Goal: Information Seeking & Learning: Find specific page/section

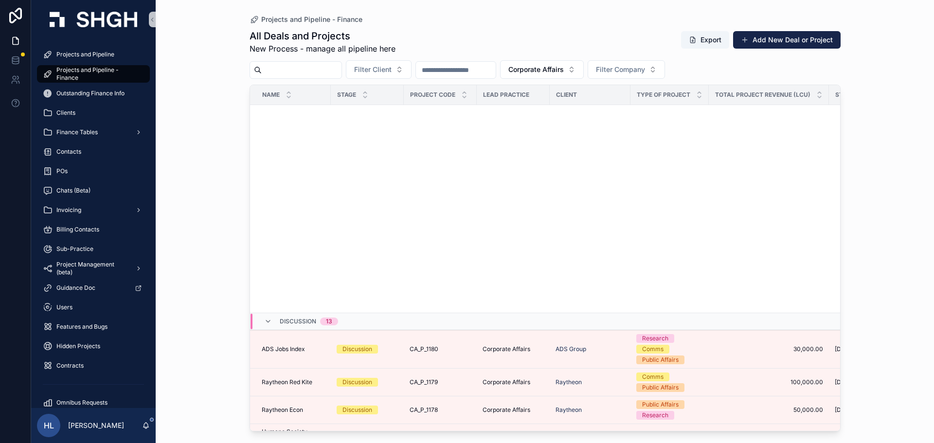
scroll to position [480, 0]
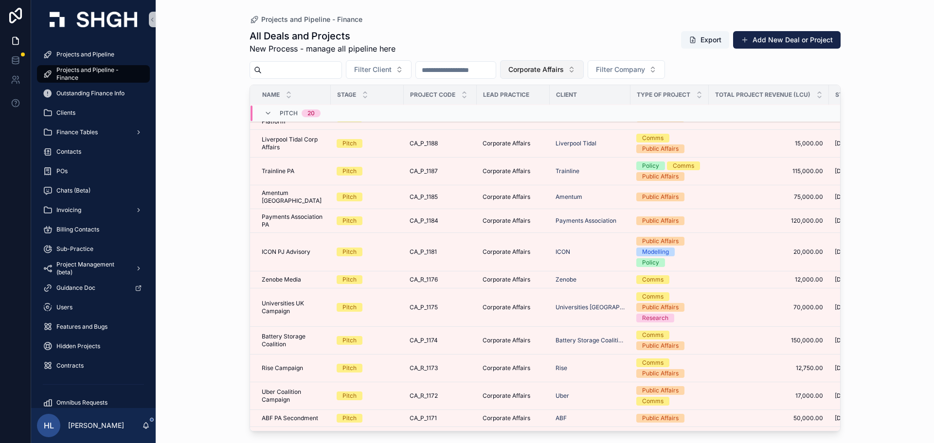
click at [564, 67] on span "Corporate Affairs" at bounding box center [535, 70] width 55 height 10
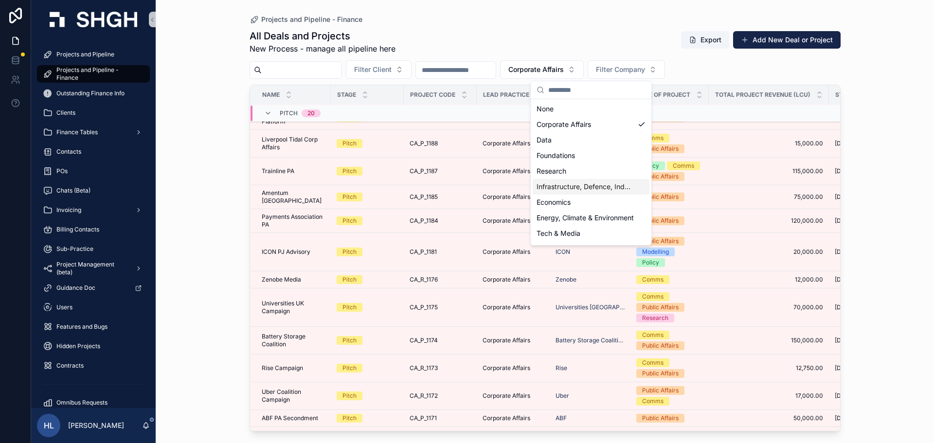
click at [578, 192] on div "Infrastructure, Defence, Industrial, Transport" at bounding box center [591, 187] width 117 height 16
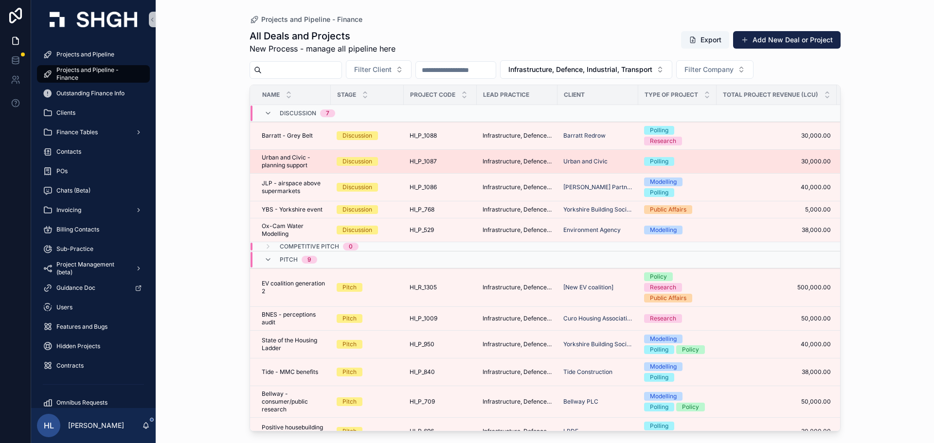
scroll to position [91, 0]
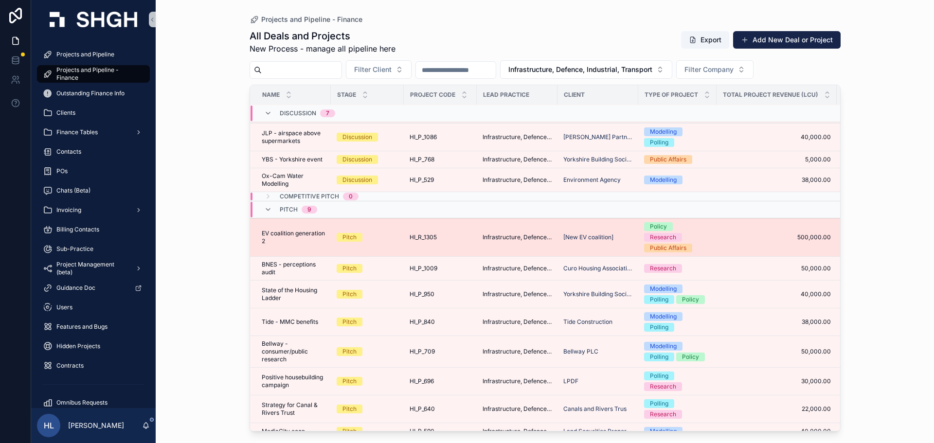
click at [457, 240] on div "HI_R_1305 HI_R_1305" at bounding box center [440, 237] width 61 height 8
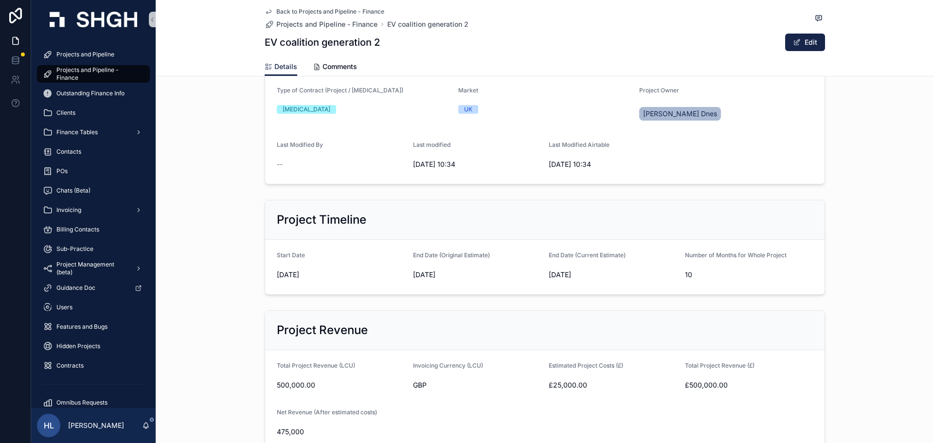
scroll to position [151, 0]
click at [542, 351] on form "Total Project Revenue (LCU) 500,000.00 Invoicing Currency (LCU) GBP Estimated P…" at bounding box center [544, 400] width 559 height 101
click at [268, 13] on icon "scrollable content" at bounding box center [269, 12] width 8 height 8
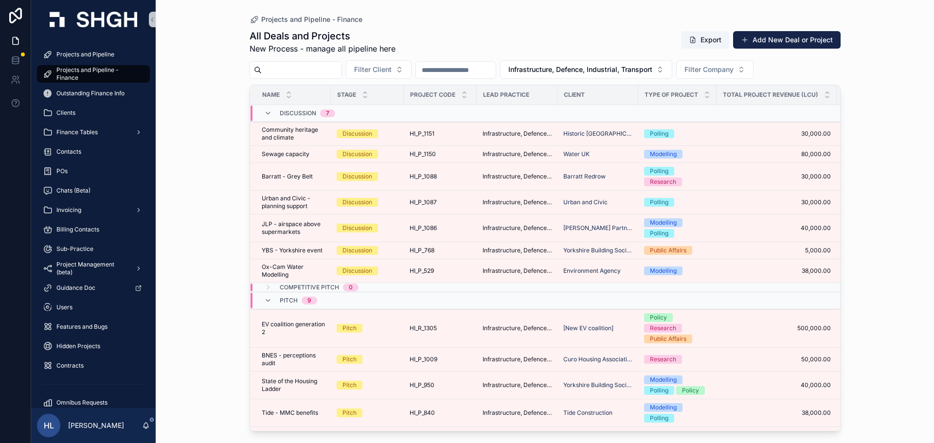
click at [496, 72] on input "scrollable content" at bounding box center [456, 70] width 80 height 14
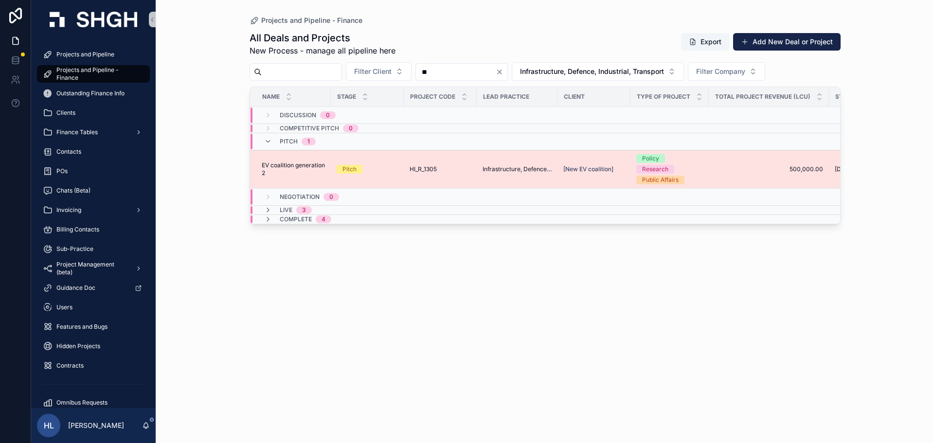
type input "**"
click at [430, 170] on span "HI_R_1305" at bounding box center [423, 169] width 27 height 8
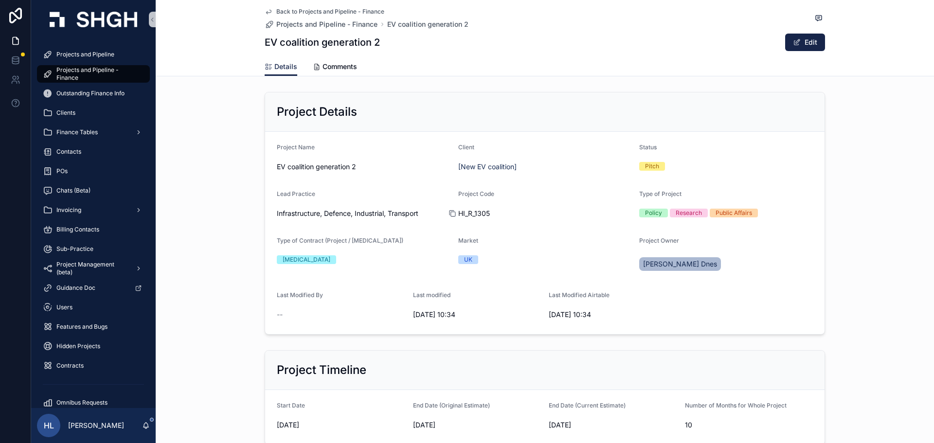
click at [448, 214] on icon "scrollable content" at bounding box center [452, 214] width 8 height 8
click at [325, 68] on span "Comments" at bounding box center [339, 67] width 35 height 10
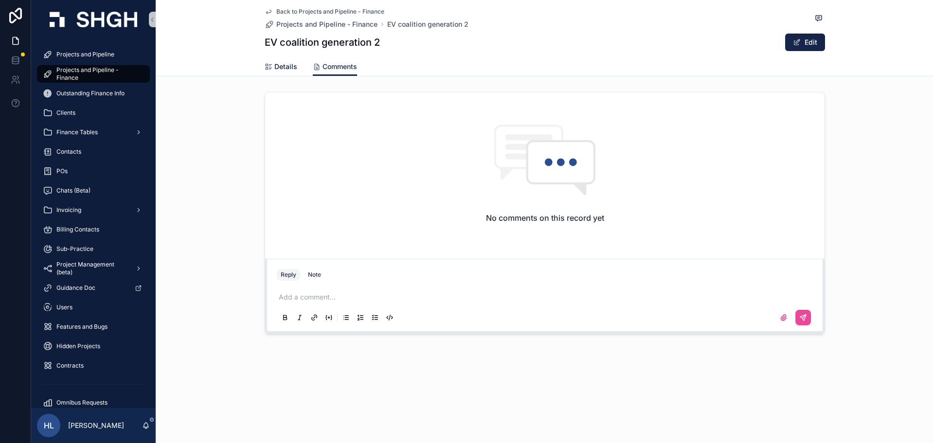
click at [289, 68] on span "Details" at bounding box center [285, 67] width 23 height 10
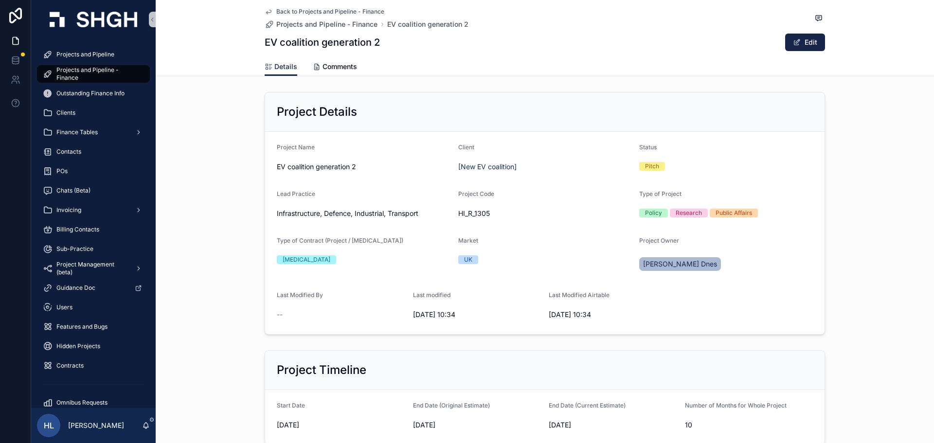
click at [267, 8] on icon "scrollable content" at bounding box center [269, 12] width 8 height 8
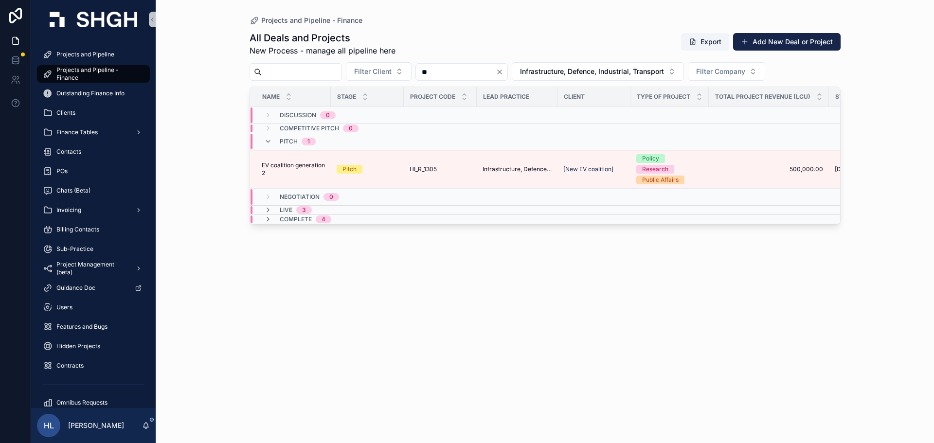
click at [503, 73] on icon "Clear" at bounding box center [500, 72] width 8 height 8
click at [633, 77] on button "Infrastructure, Defence, Industrial, Transport" at bounding box center [586, 71] width 172 height 18
click at [633, 73] on span "Infrastructure, Defence, Industrial, Transport" at bounding box center [580, 72] width 144 height 10
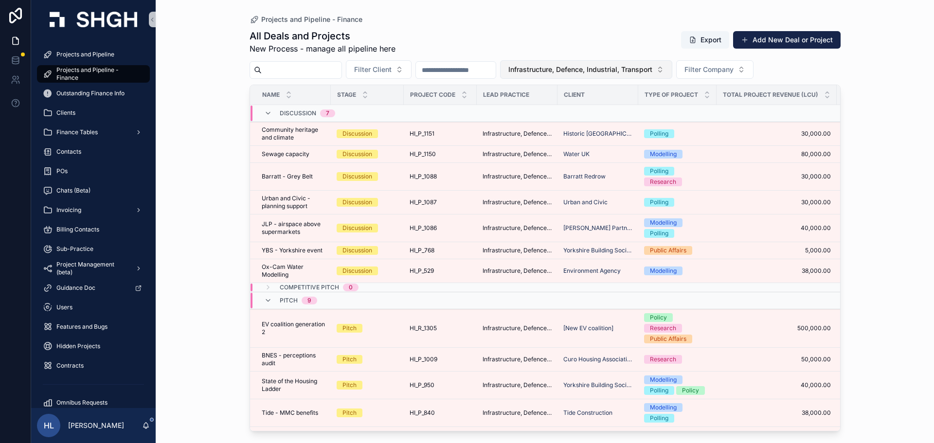
click at [600, 74] on button "Infrastructure, Defence, Industrial, Transport" at bounding box center [586, 69] width 172 height 18
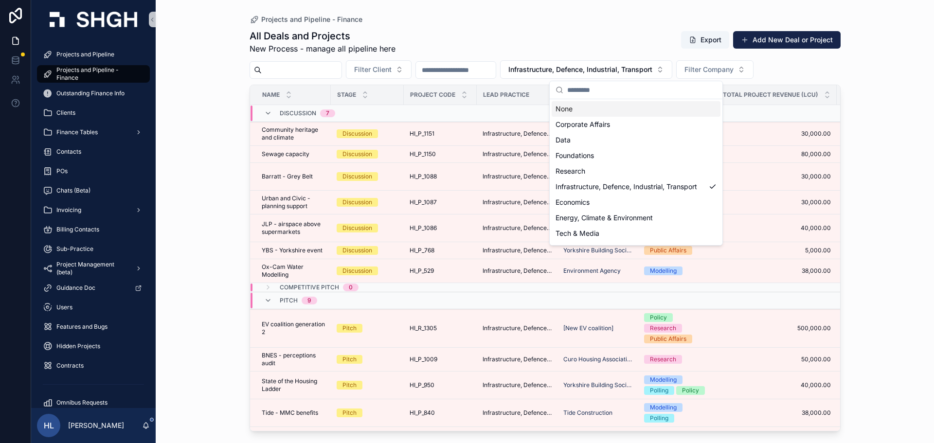
click at [582, 107] on div "None" at bounding box center [636, 109] width 169 height 16
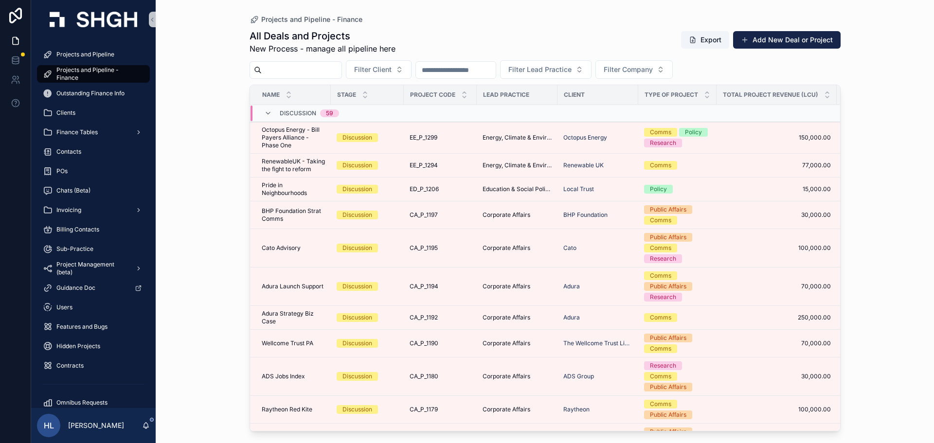
click at [341, 63] on input "scrollable content" at bounding box center [302, 70] width 80 height 14
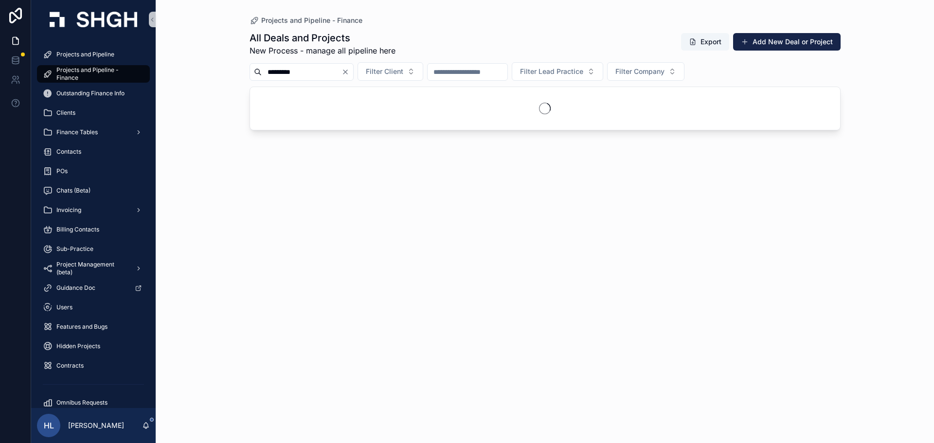
type input "*********"
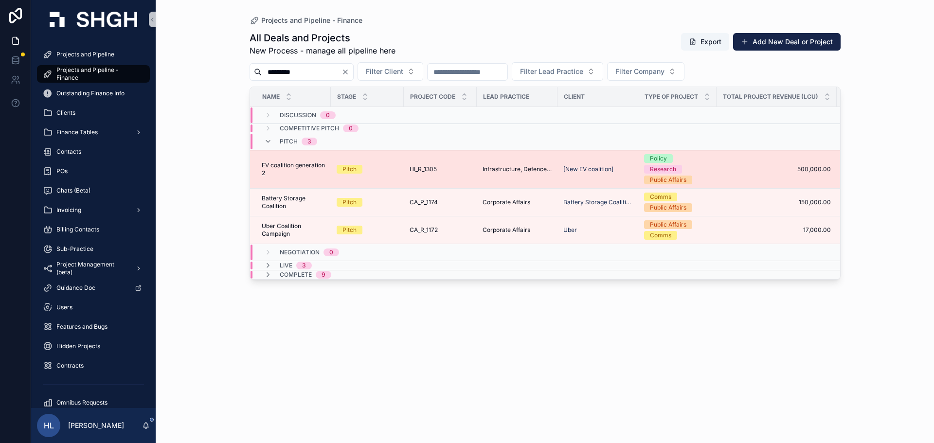
click at [427, 167] on span "HI_R_1305" at bounding box center [423, 169] width 27 height 8
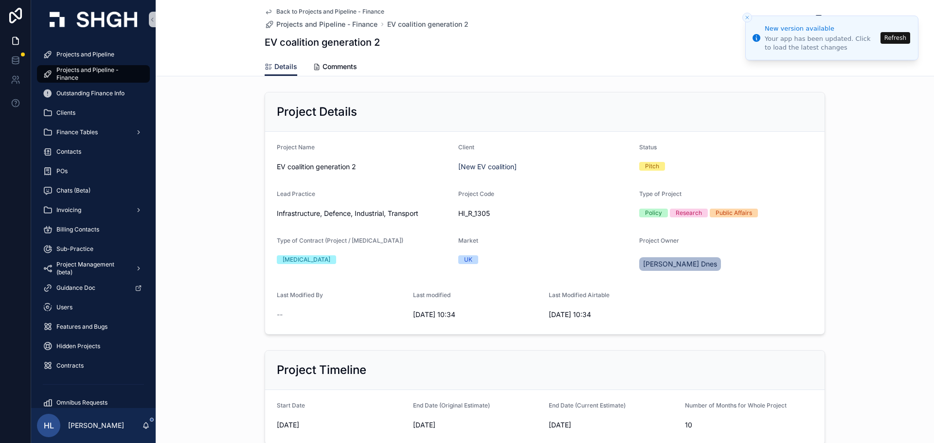
click at [895, 39] on button "Refresh" at bounding box center [895, 38] width 30 height 12
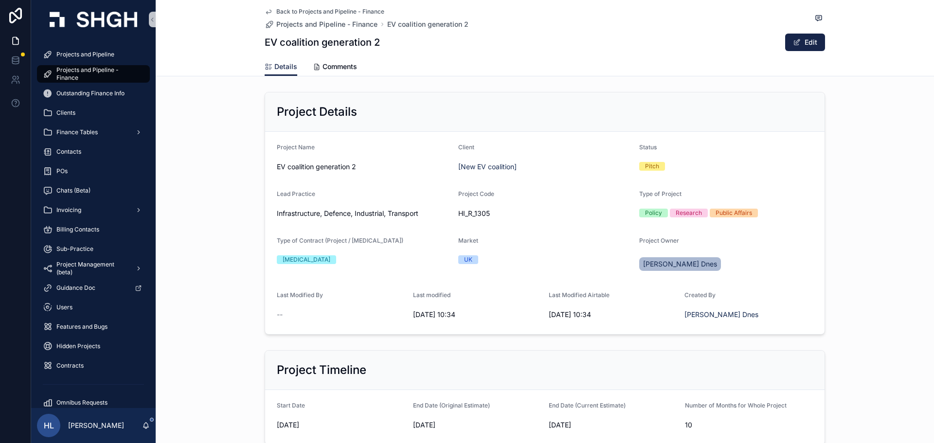
click at [265, 10] on icon "scrollable content" at bounding box center [269, 12] width 8 height 8
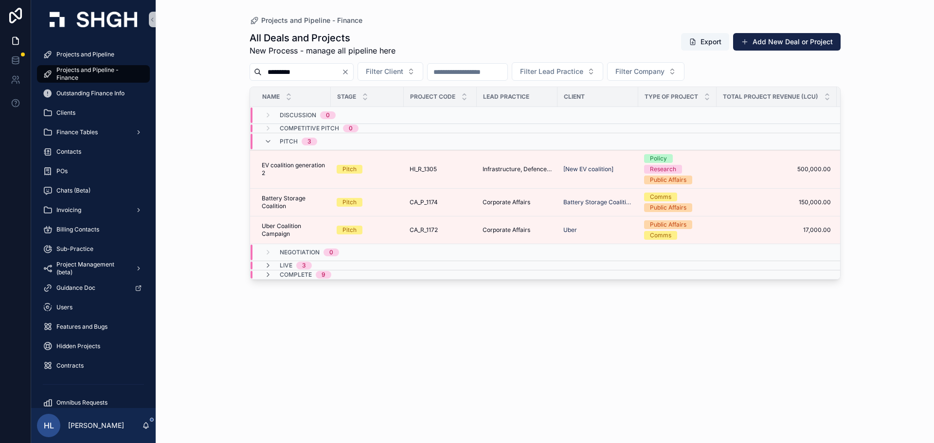
click at [272, 299] on div "All Deals and Projects New Process - manage all pipeline here Export Add New De…" at bounding box center [545, 228] width 591 height 406
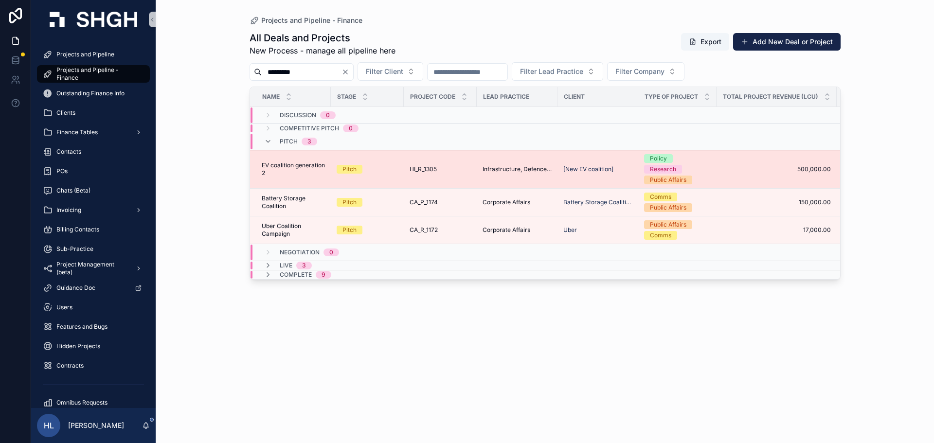
click at [417, 168] on span "HI_R_1305" at bounding box center [423, 169] width 27 height 8
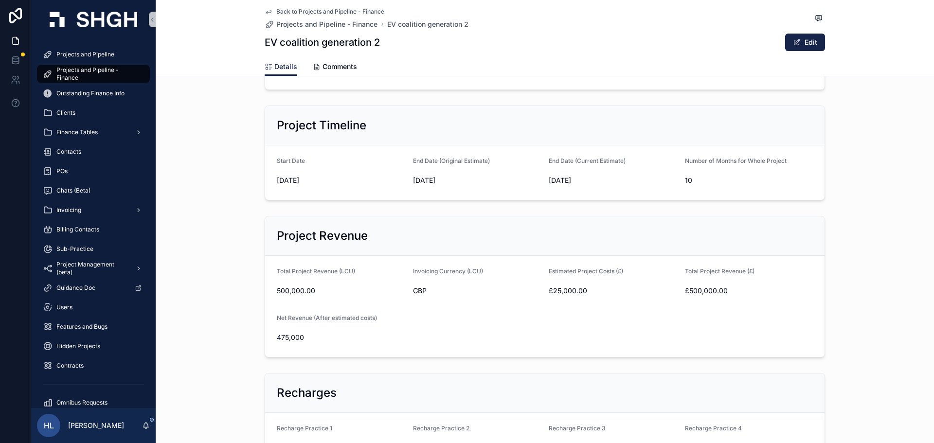
scroll to position [276, 0]
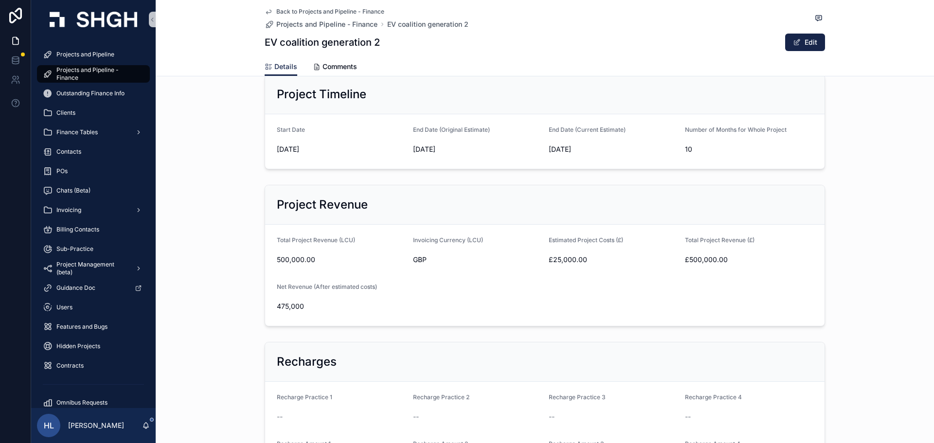
click at [267, 12] on icon "scrollable content" at bounding box center [269, 12] width 8 height 8
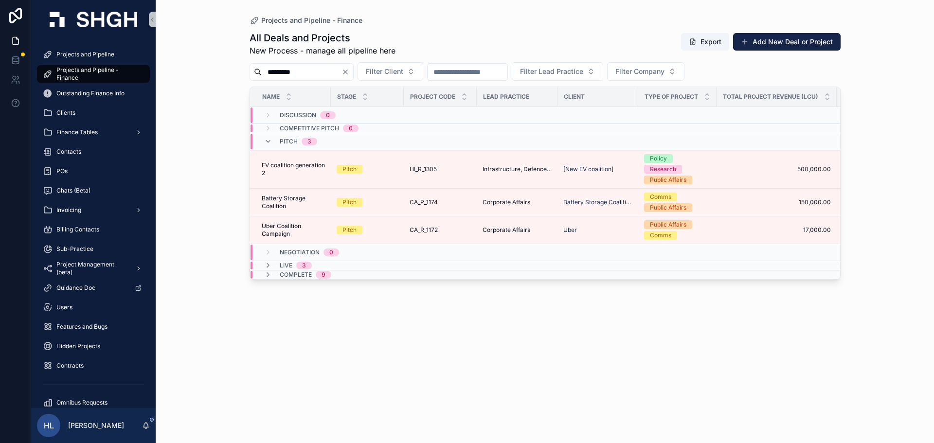
click at [349, 72] on icon "Clear" at bounding box center [345, 72] width 8 height 8
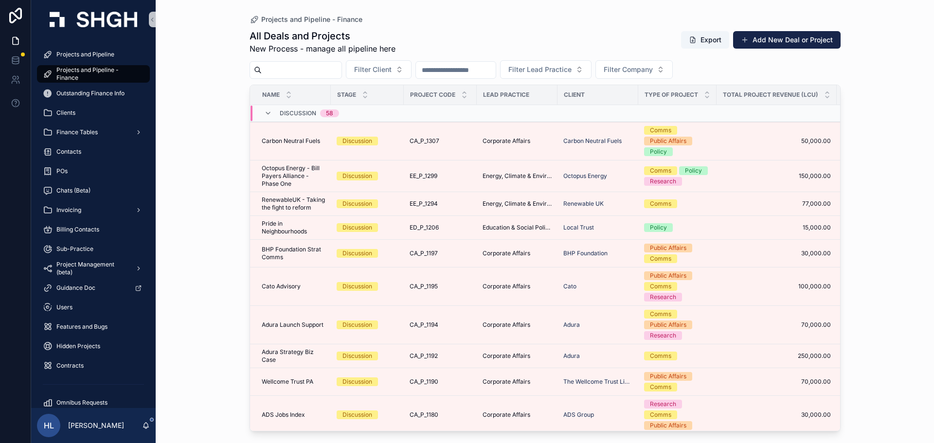
click at [275, 111] on div "Discussion 58" at bounding box center [301, 114] width 75 height 16
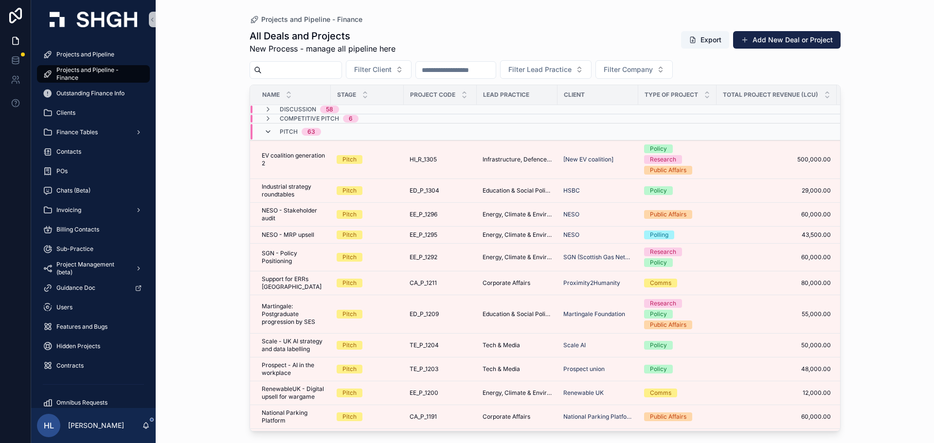
click at [264, 129] on icon "scrollable content" at bounding box center [268, 132] width 8 height 8
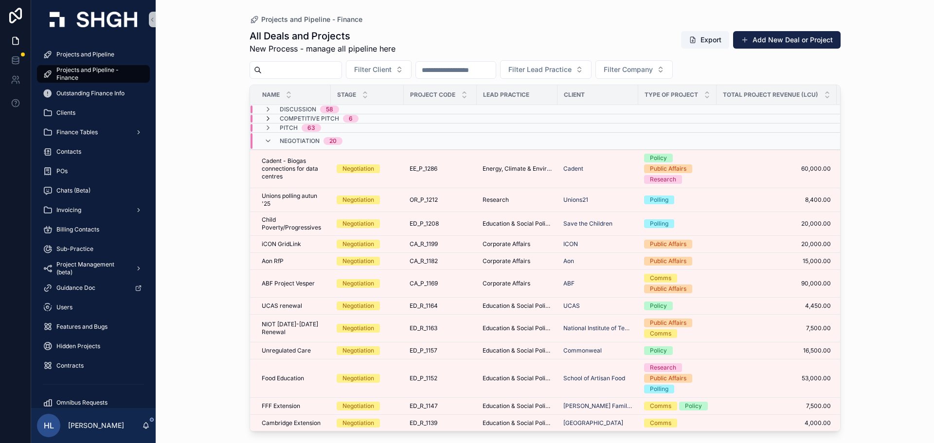
click at [267, 120] on icon "scrollable content" at bounding box center [268, 119] width 8 height 8
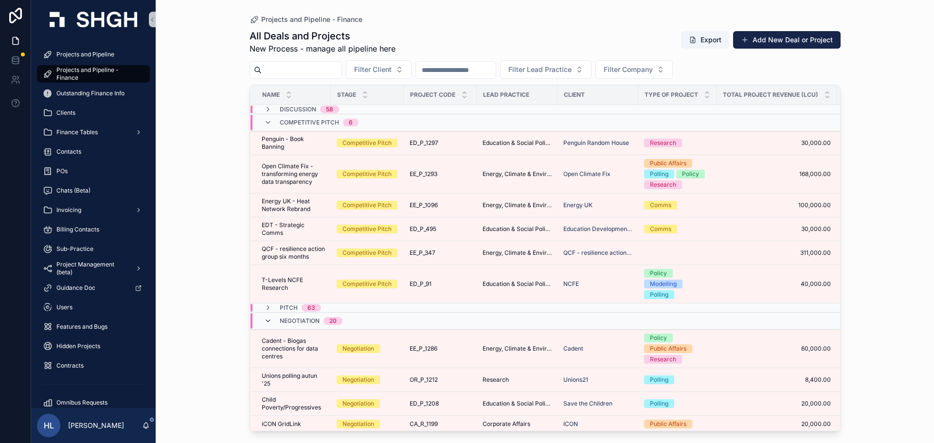
click at [269, 321] on icon "scrollable content" at bounding box center [268, 321] width 8 height 8
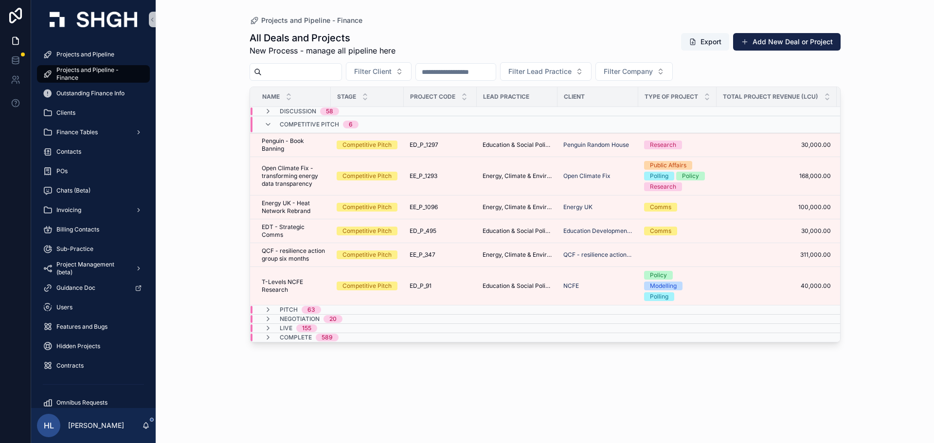
click at [484, 70] on input "scrollable content" at bounding box center [456, 72] width 80 height 14
type input "*********"
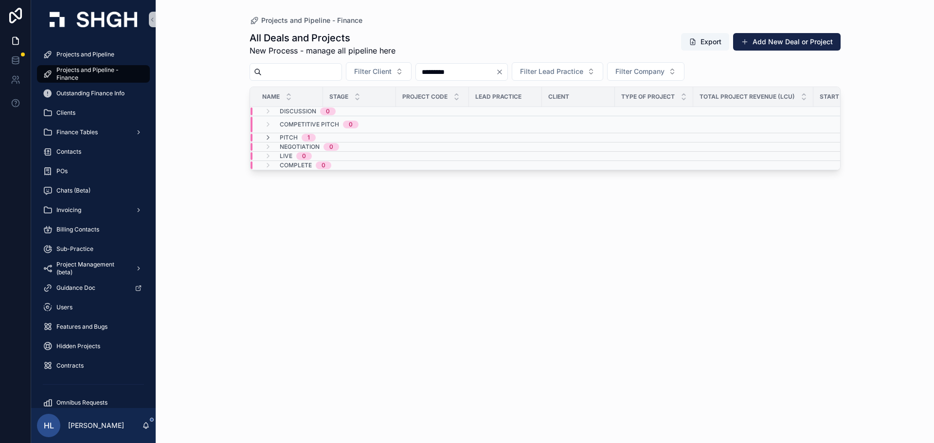
click at [280, 138] on span "Pitch" at bounding box center [289, 138] width 18 height 8
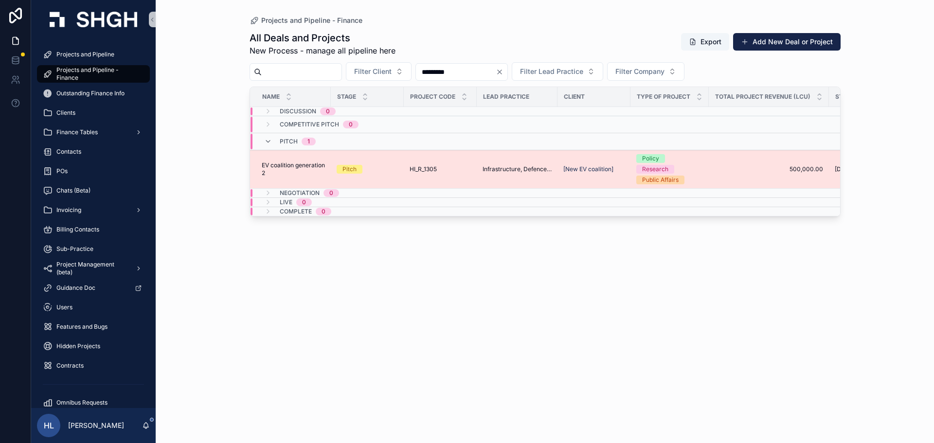
click at [413, 170] on span "HI_R_1305" at bounding box center [423, 169] width 27 height 8
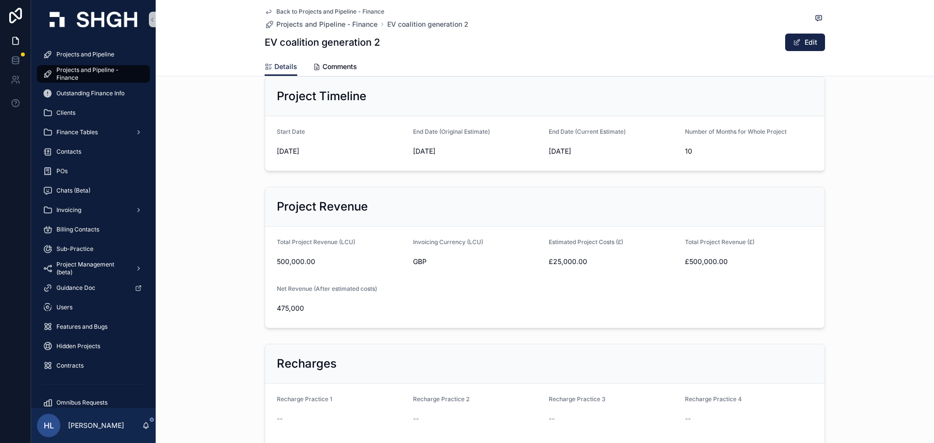
scroll to position [275, 0]
click at [267, 15] on icon "scrollable content" at bounding box center [269, 12] width 8 height 8
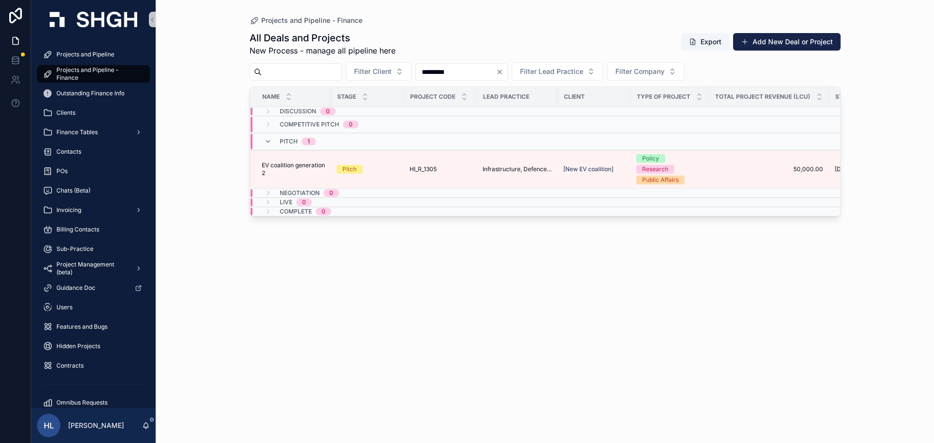
click at [503, 70] on icon "Clear" at bounding box center [500, 72] width 8 height 8
click at [285, 66] on input "scrollable content" at bounding box center [302, 72] width 80 height 14
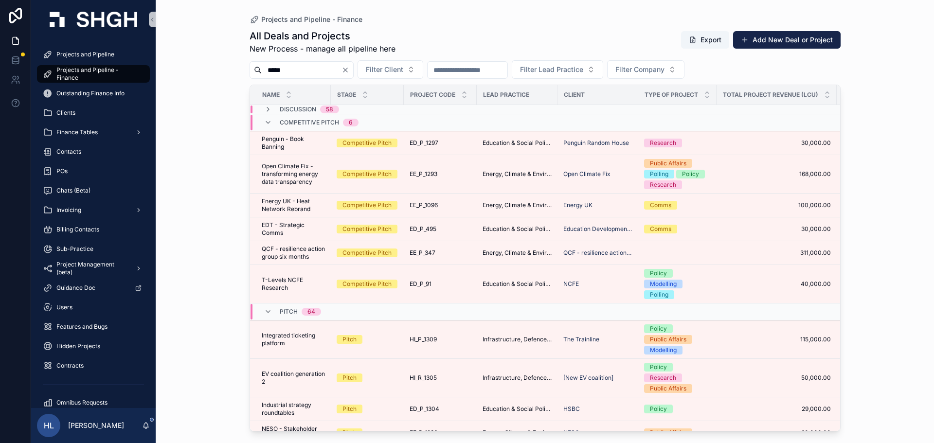
type input "*****"
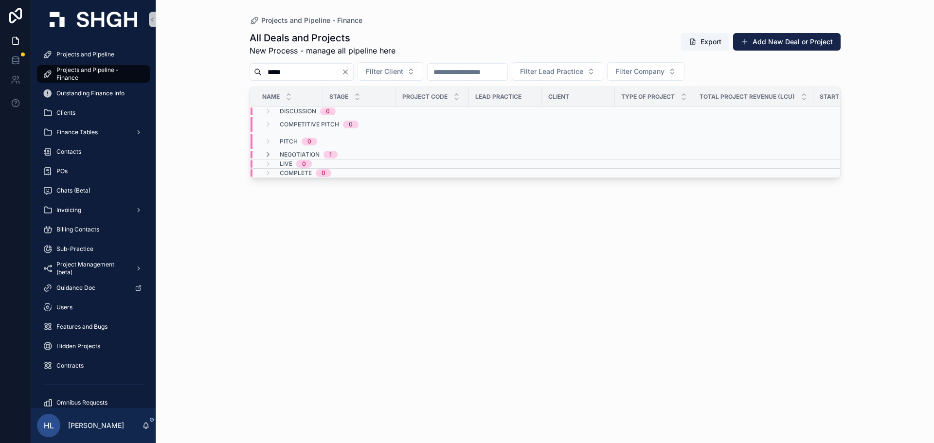
click at [306, 153] on span "Negotiation" at bounding box center [300, 155] width 40 height 8
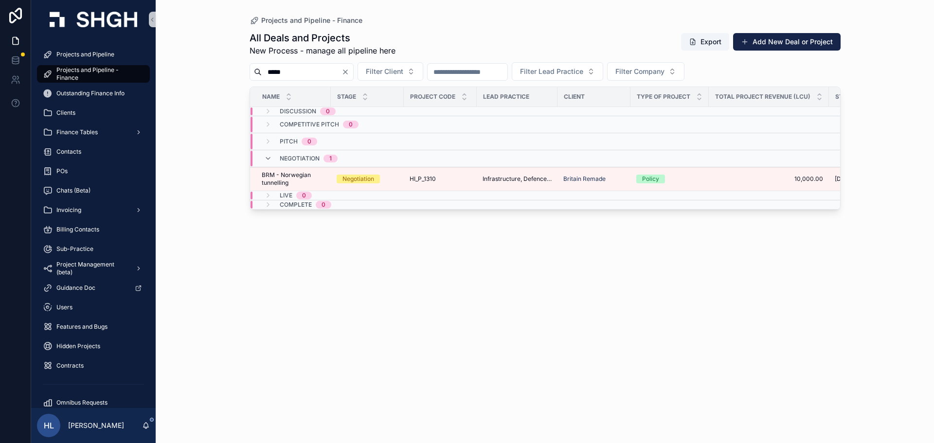
click at [353, 71] on button "Clear" at bounding box center [347, 72] width 12 height 8
click at [447, 71] on input "scrollable content" at bounding box center [456, 72] width 80 height 14
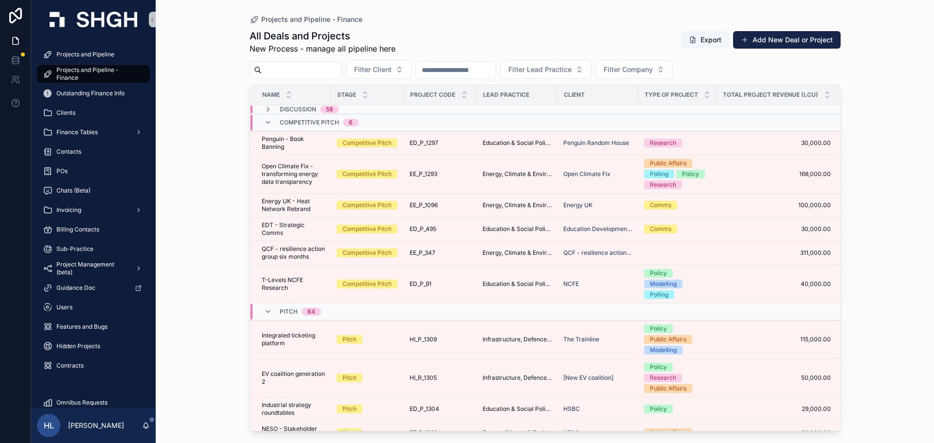
click at [333, 68] on input "scrollable content" at bounding box center [302, 70] width 80 height 14
type input "*"
type input "*********"
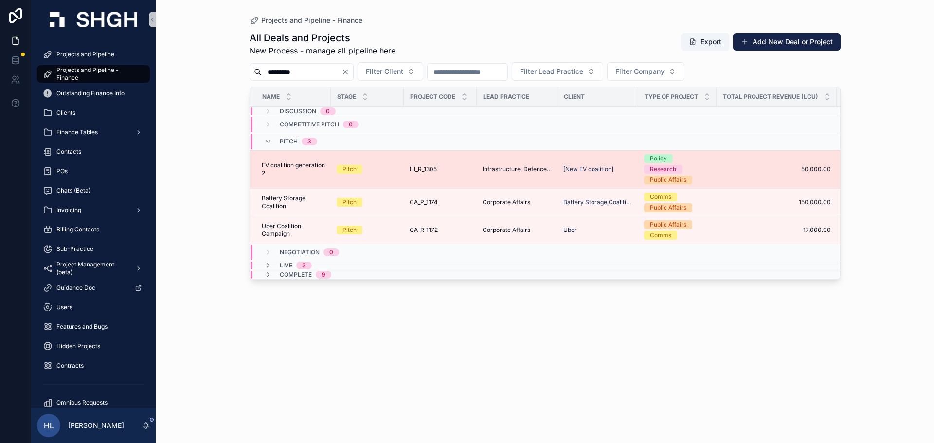
click at [415, 171] on span "HI_R_1305" at bounding box center [423, 169] width 27 height 8
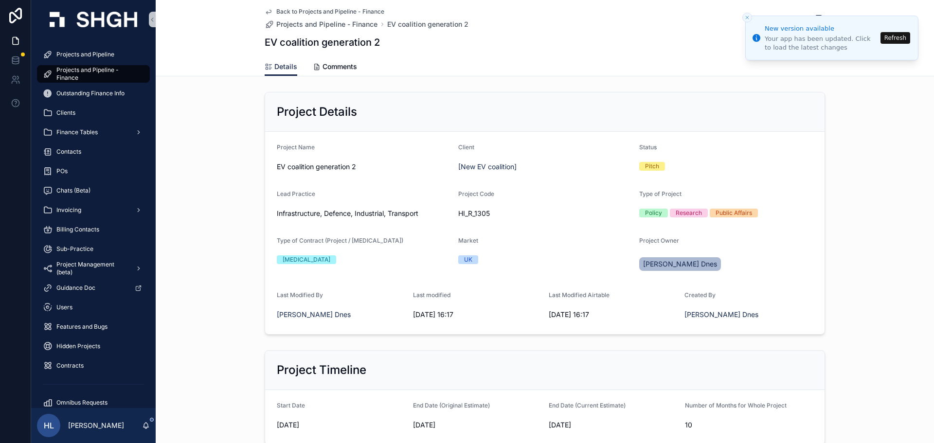
click at [265, 15] on icon "scrollable content" at bounding box center [269, 12] width 8 height 8
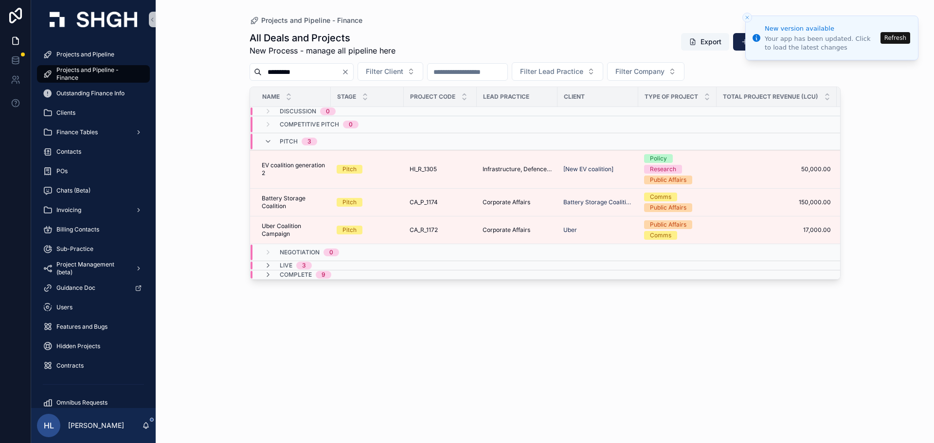
click at [895, 35] on button "Refresh" at bounding box center [895, 38] width 30 height 12
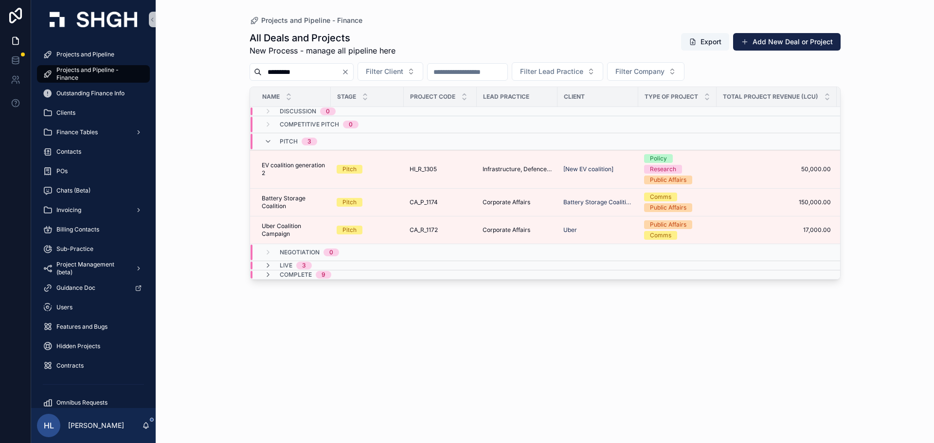
click at [349, 74] on icon "Clear" at bounding box center [345, 72] width 8 height 8
click at [653, 73] on span "Filter Company" at bounding box center [628, 72] width 49 height 10
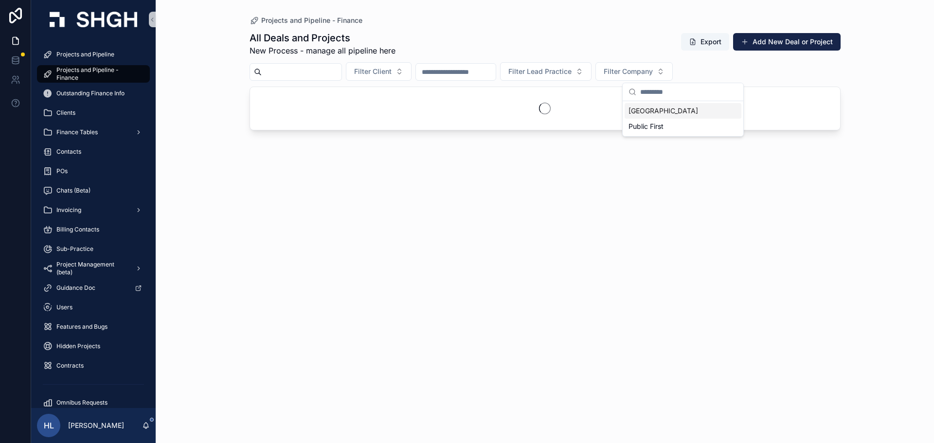
click at [673, 107] on div "[GEOGRAPHIC_DATA]" at bounding box center [682, 111] width 117 height 16
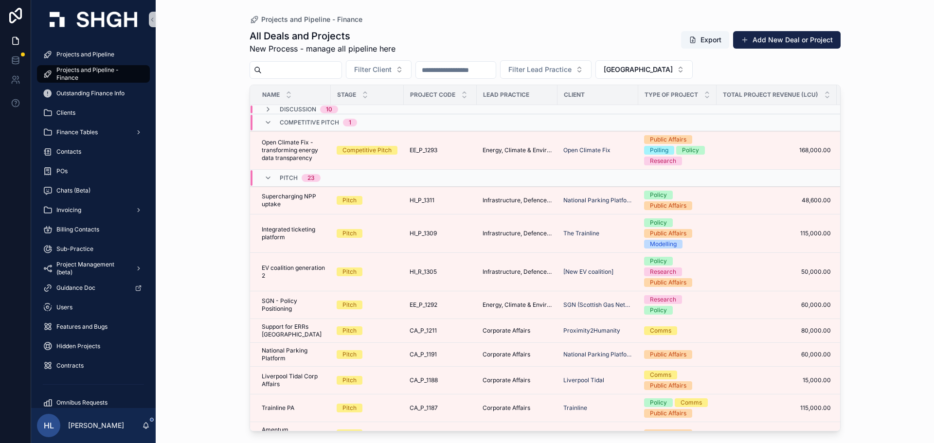
click at [494, 70] on input "scrollable content" at bounding box center [456, 70] width 80 height 14
paste input "*********"
type input "*********"
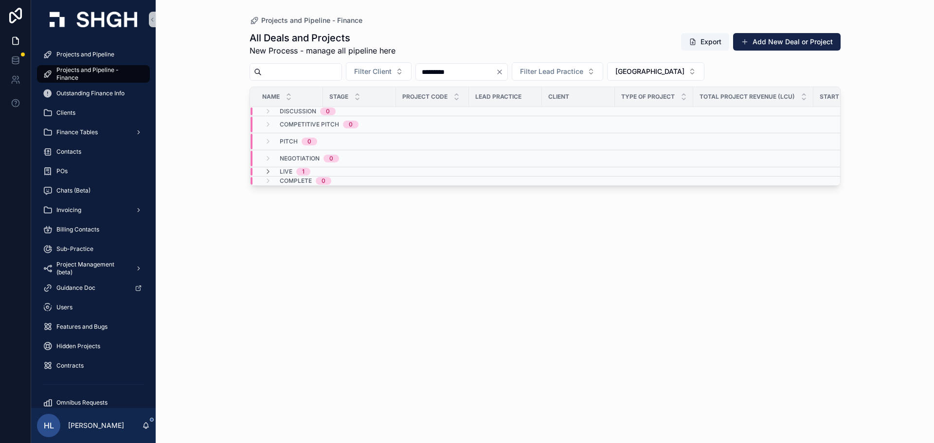
click at [305, 169] on span "1" at bounding box center [303, 172] width 14 height 8
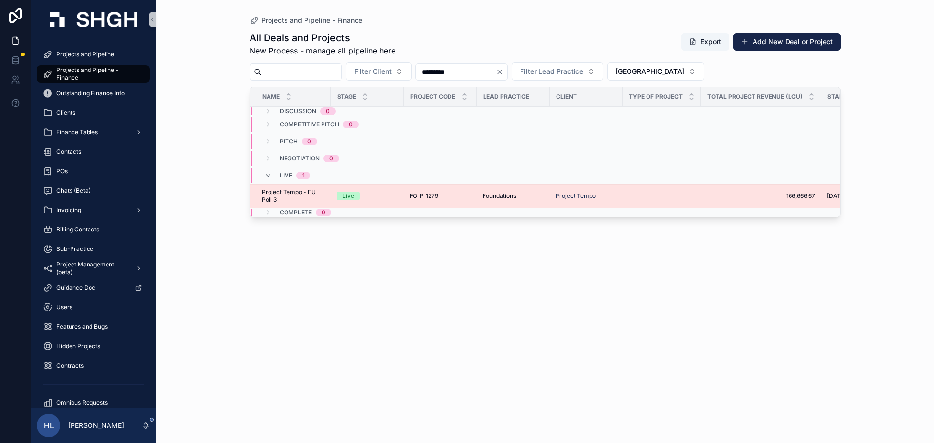
click at [348, 198] on div "Live" at bounding box center [348, 196] width 12 height 9
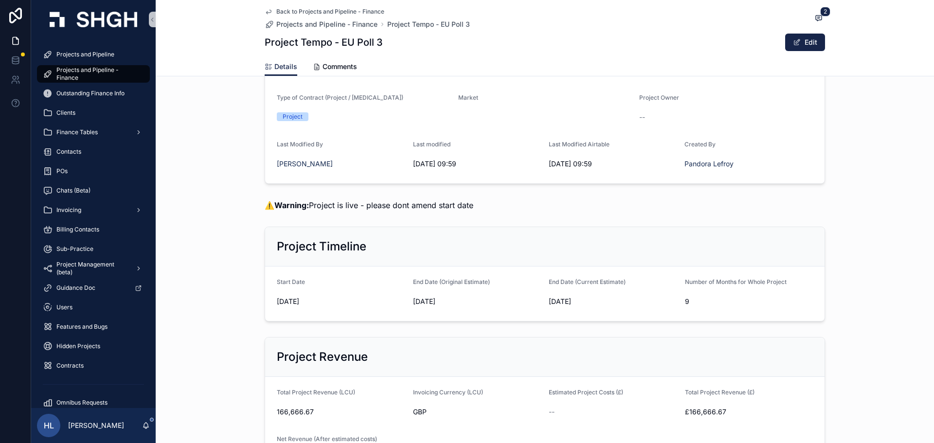
scroll to position [183, 0]
